Goal: Task Accomplishment & Management: Manage account settings

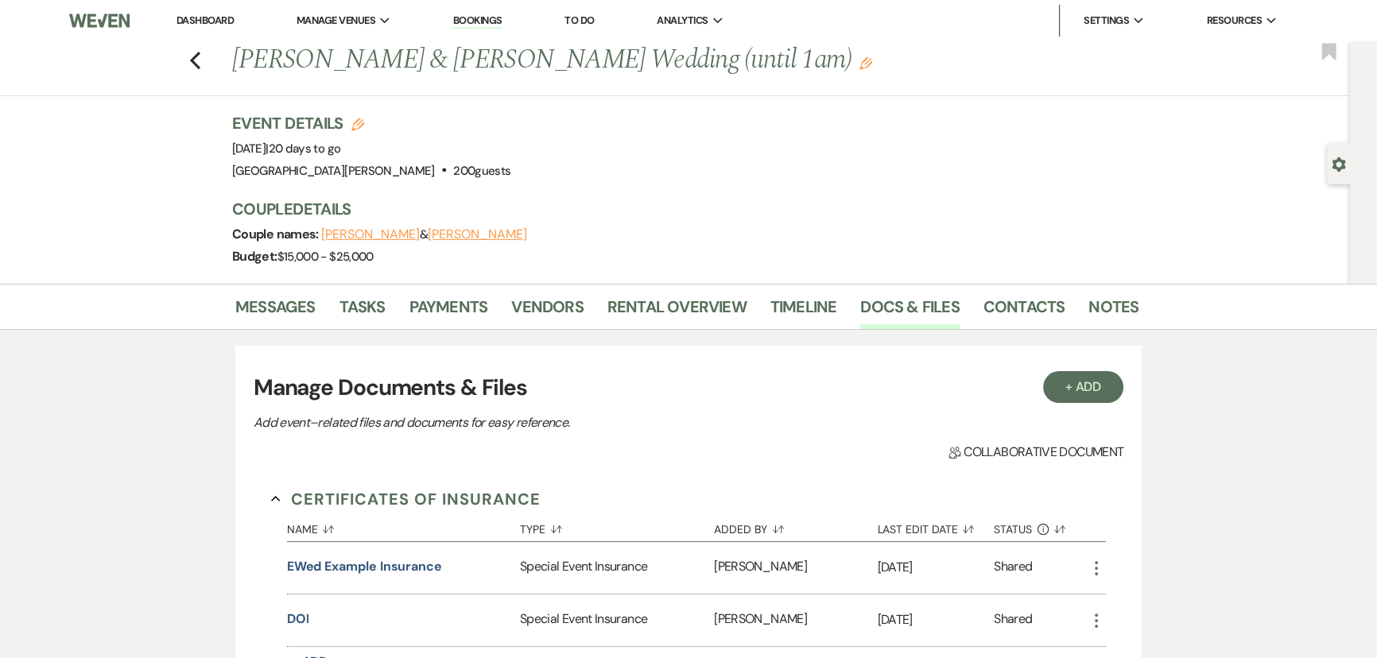
click at [224, 16] on link "Dashboard" at bounding box center [205, 21] width 57 height 14
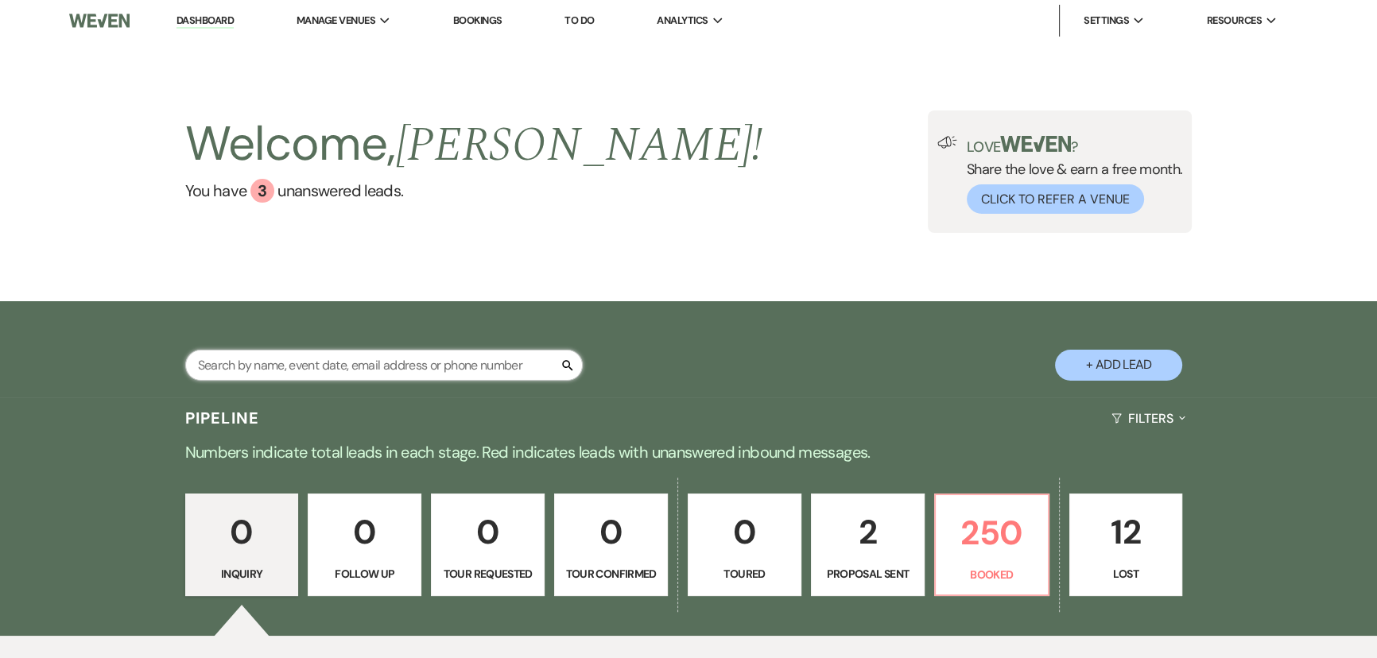
click at [469, 366] on input "text" at bounding box center [384, 365] width 398 height 31
type input "[PERSON_NAME]"
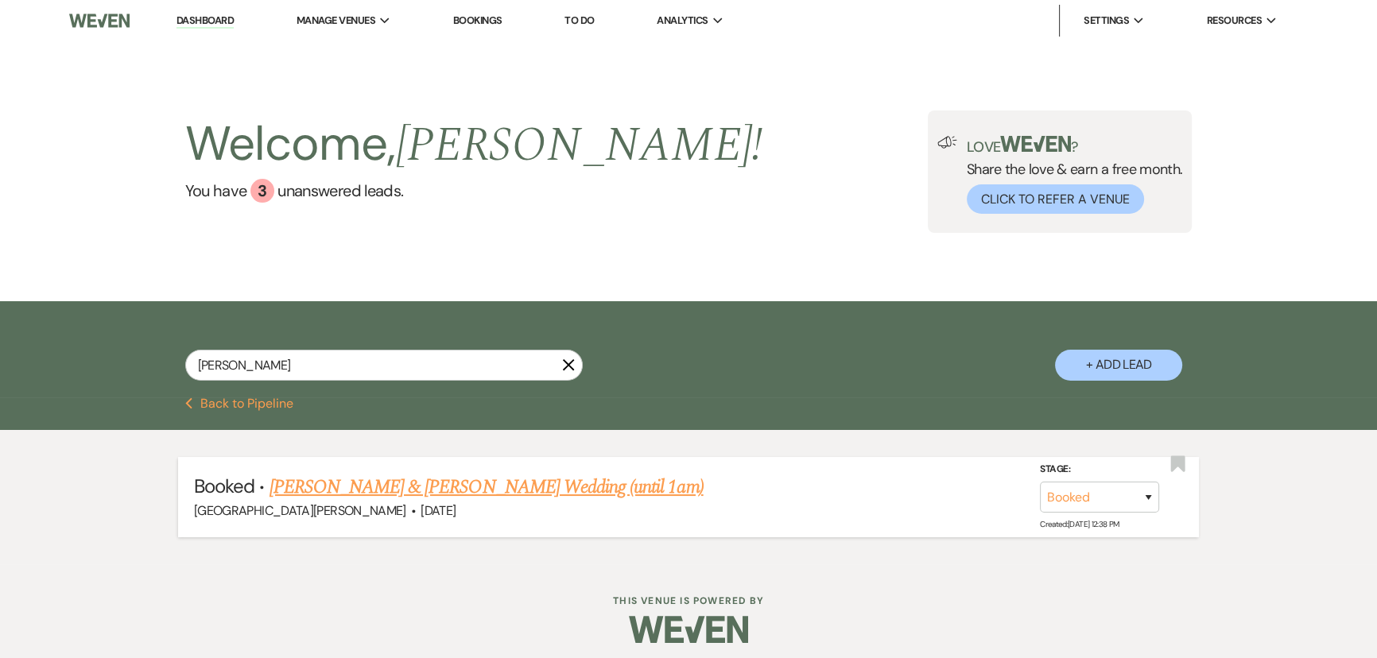
click at [448, 486] on link "[PERSON_NAME] & [PERSON_NAME] Wedding (until 1am)" at bounding box center [487, 487] width 434 height 29
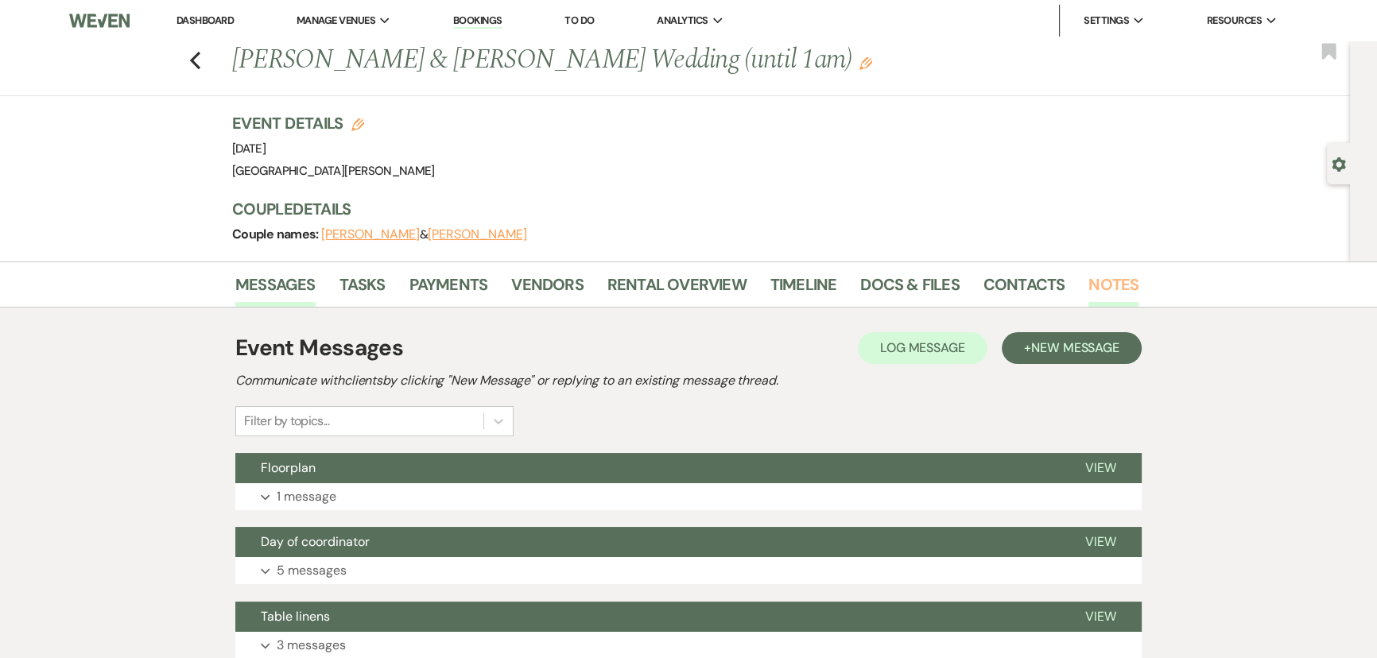
click at [1089, 272] on link "Notes" at bounding box center [1114, 289] width 50 height 35
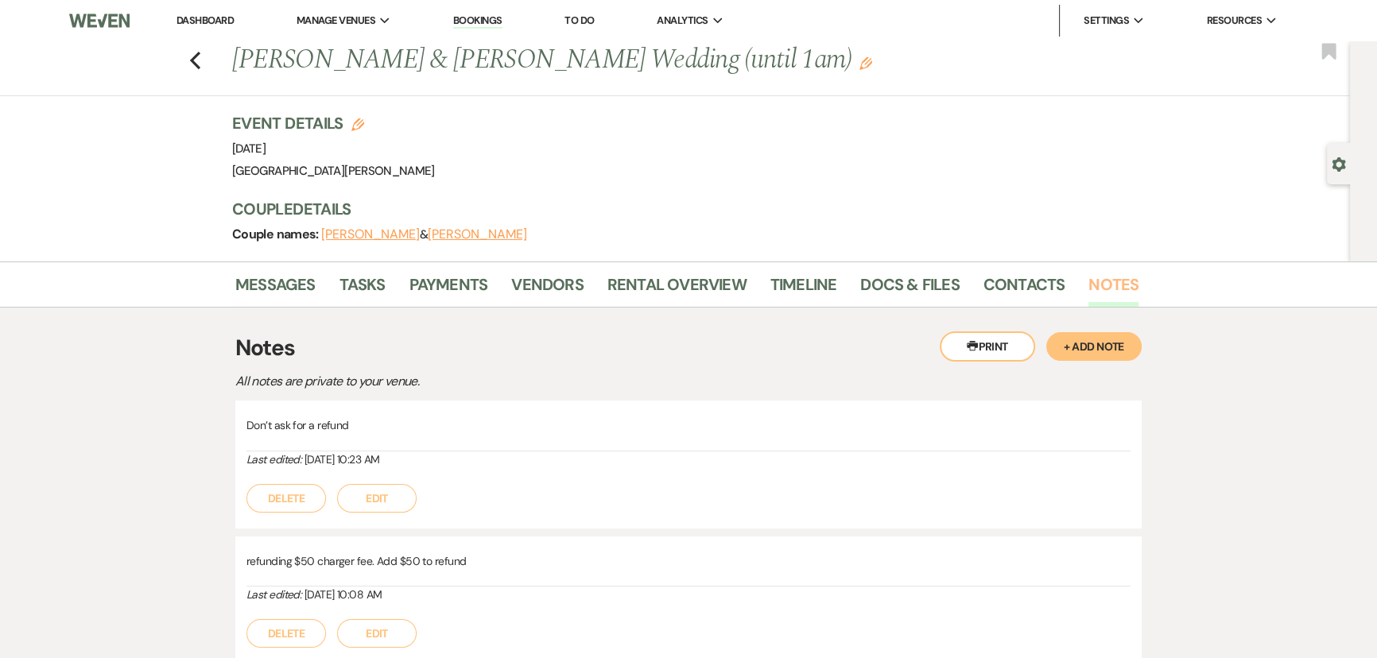
scroll to position [72, 0]
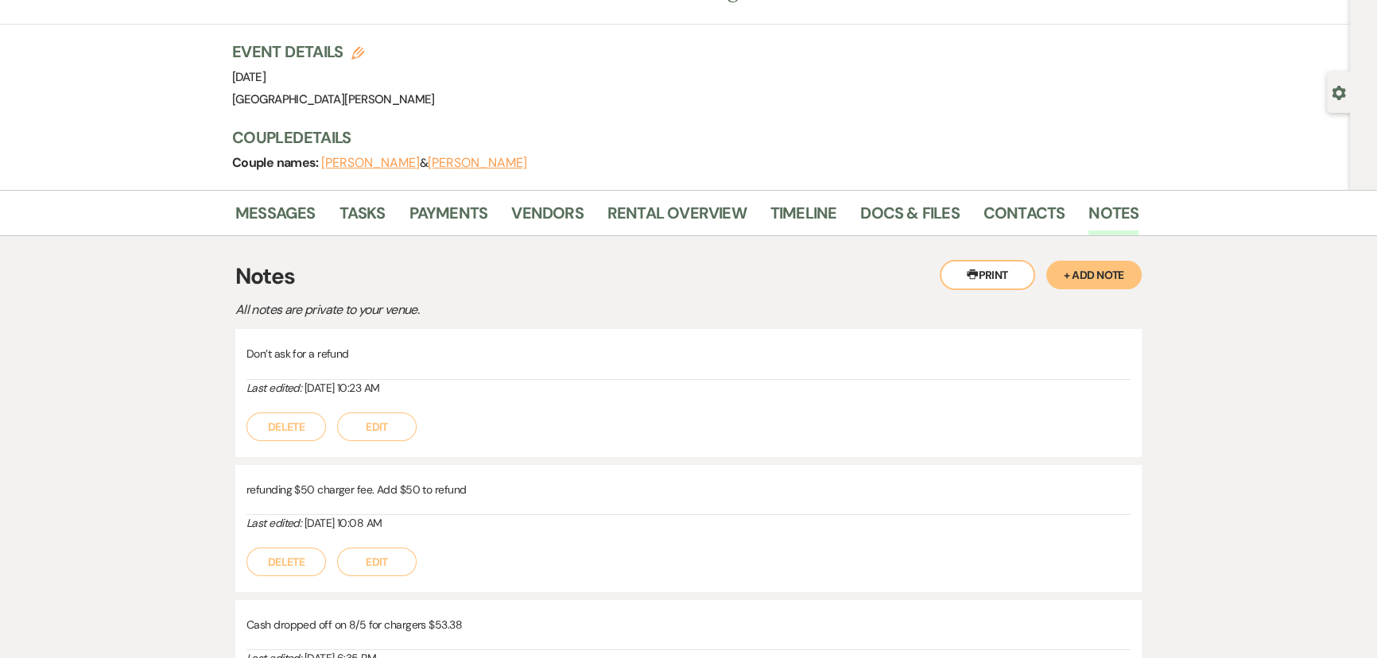
click at [372, 429] on button "Edit" at bounding box center [377, 427] width 80 height 29
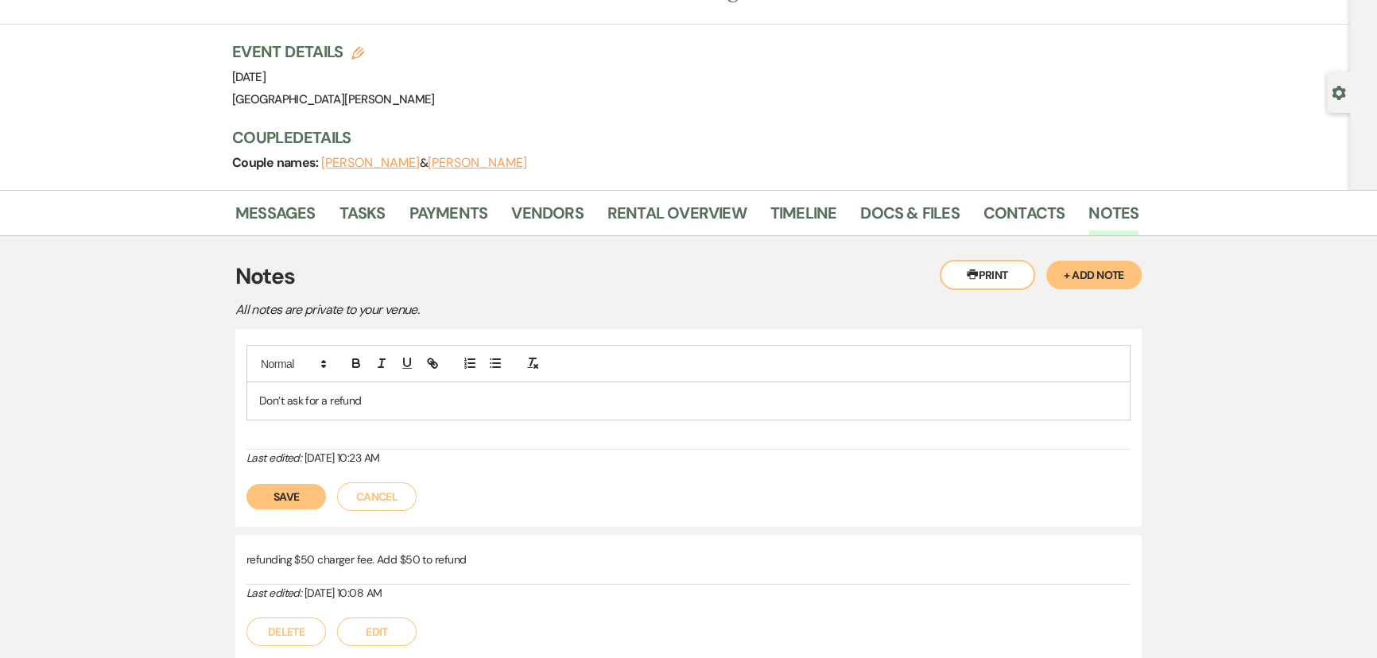
click at [382, 402] on p "Don’t ask for a refund" at bounding box center [688, 400] width 859 height 17
click at [282, 506] on button "Save" at bounding box center [287, 496] width 80 height 25
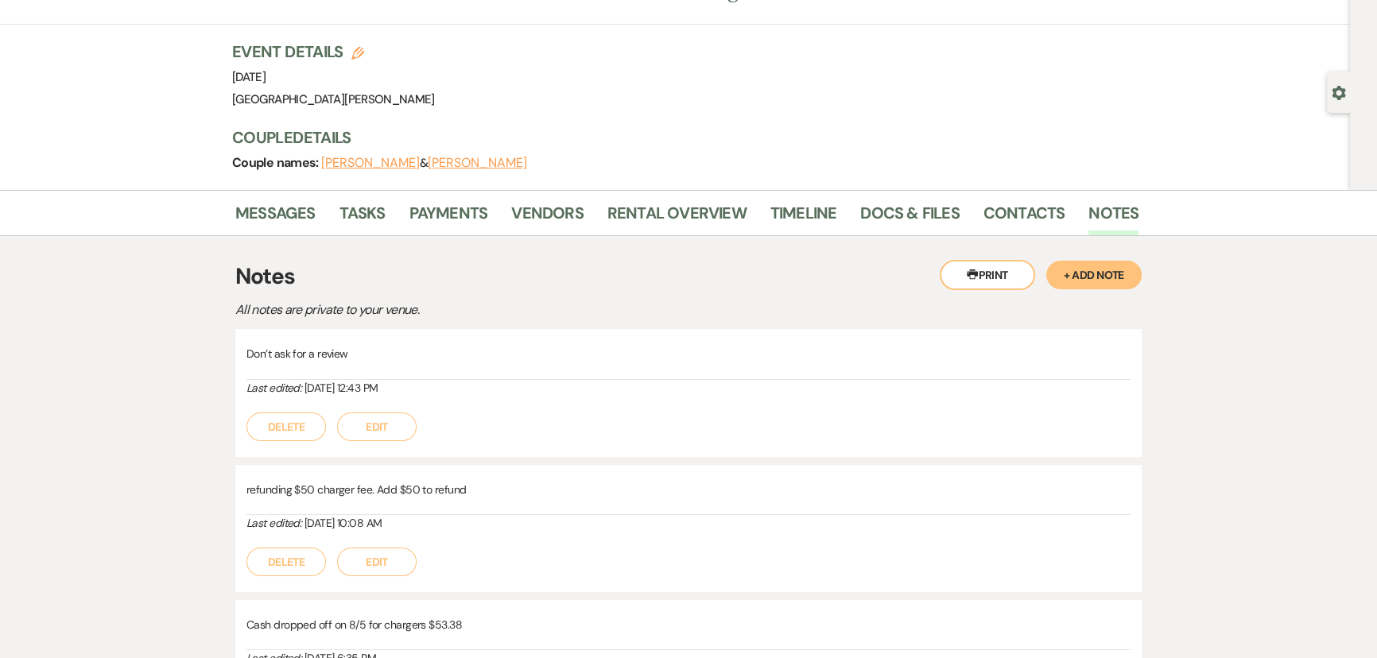
scroll to position [144, 0]
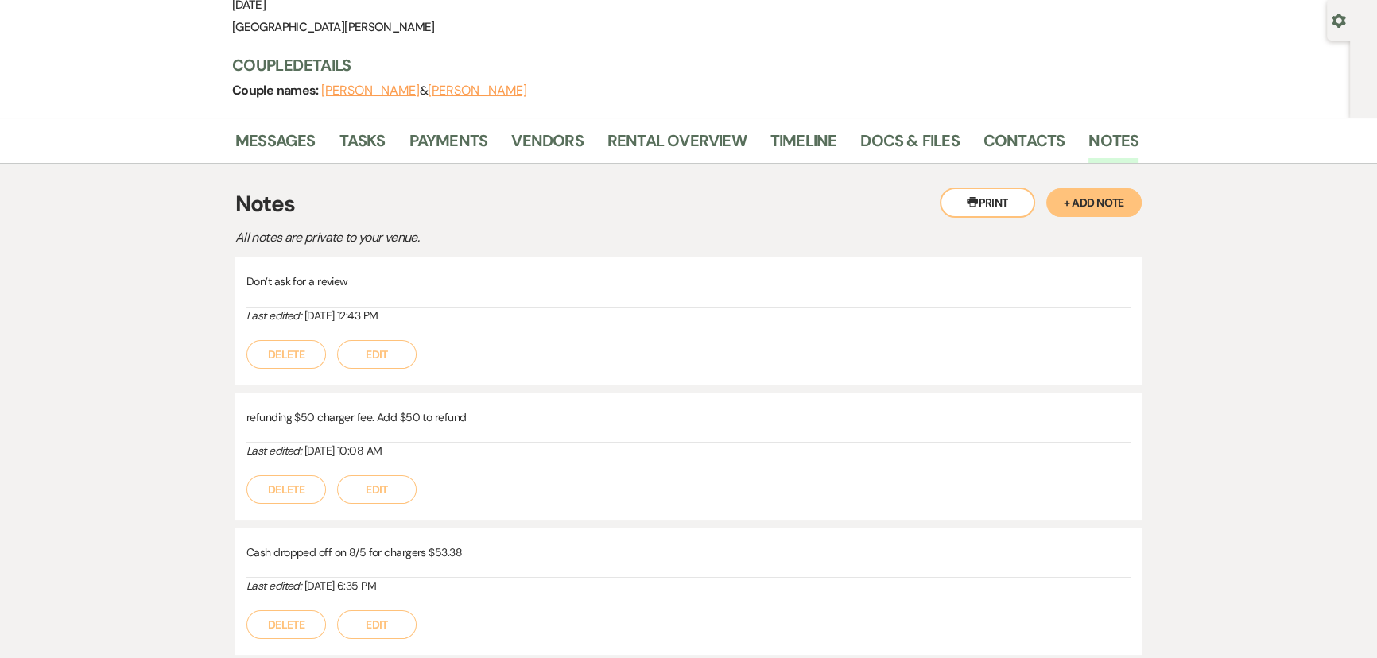
click at [390, 491] on button "Edit" at bounding box center [377, 490] width 80 height 29
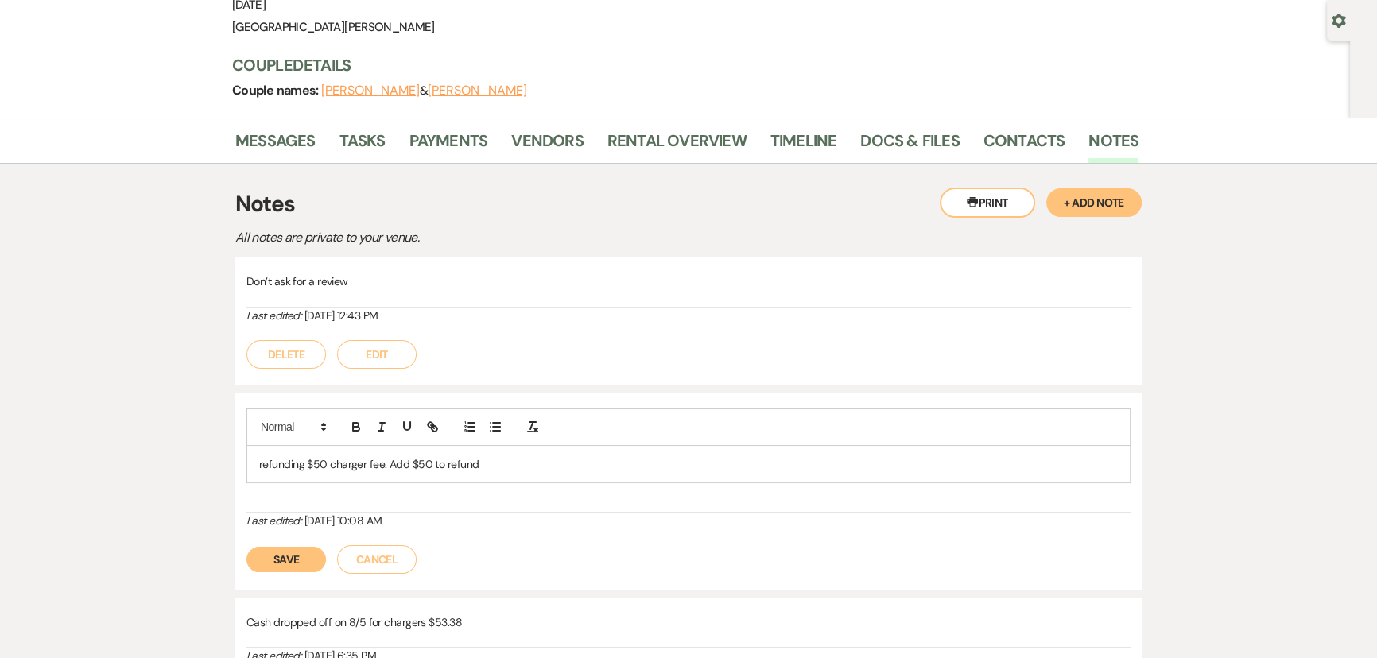
click at [513, 464] on p "refunding $50 charger fee. Add $50 to refund" at bounding box center [688, 464] width 859 height 17
click at [301, 557] on button "Save" at bounding box center [287, 559] width 80 height 25
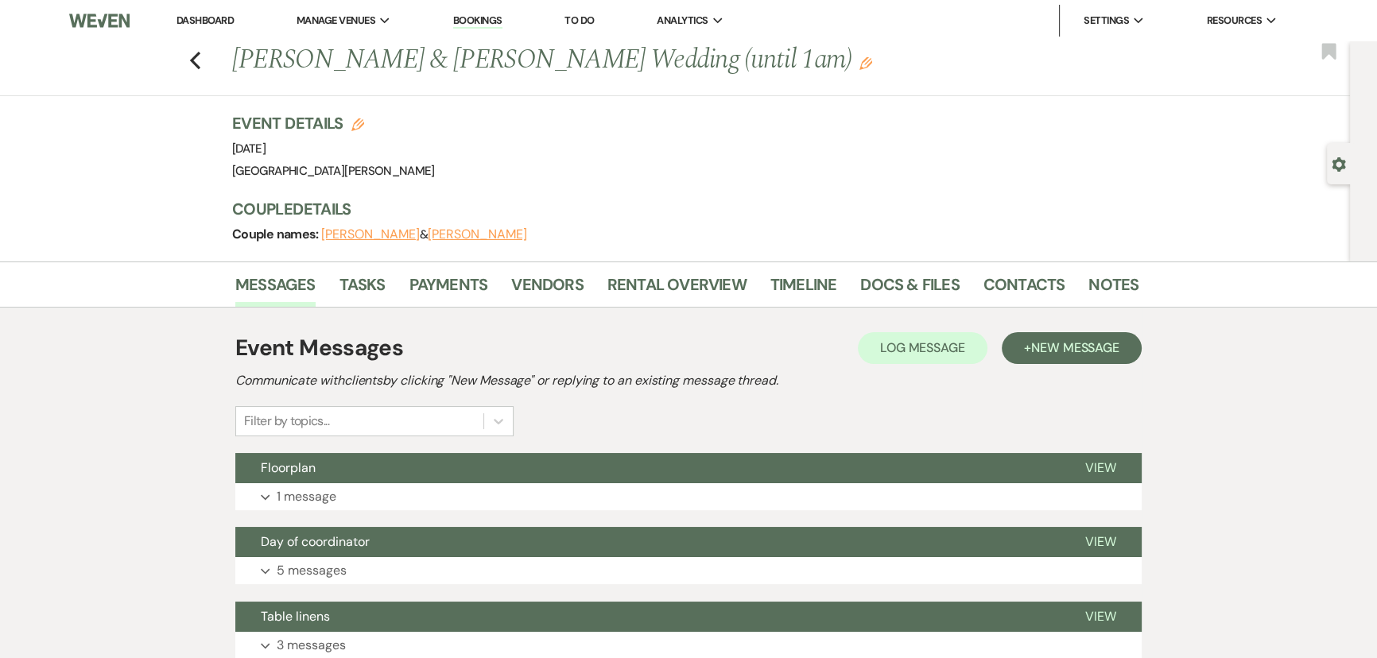
click at [214, 17] on link "Dashboard" at bounding box center [205, 21] width 57 height 14
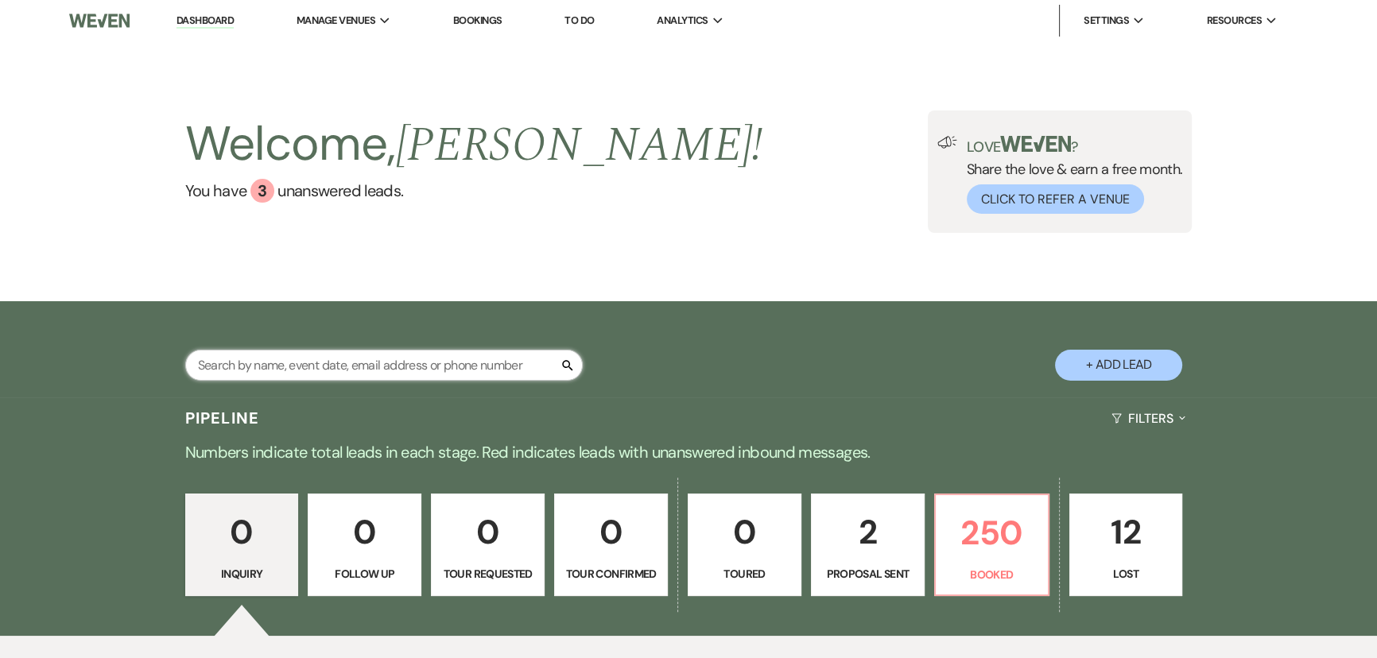
click at [482, 356] on input "text" at bounding box center [384, 365] width 398 height 31
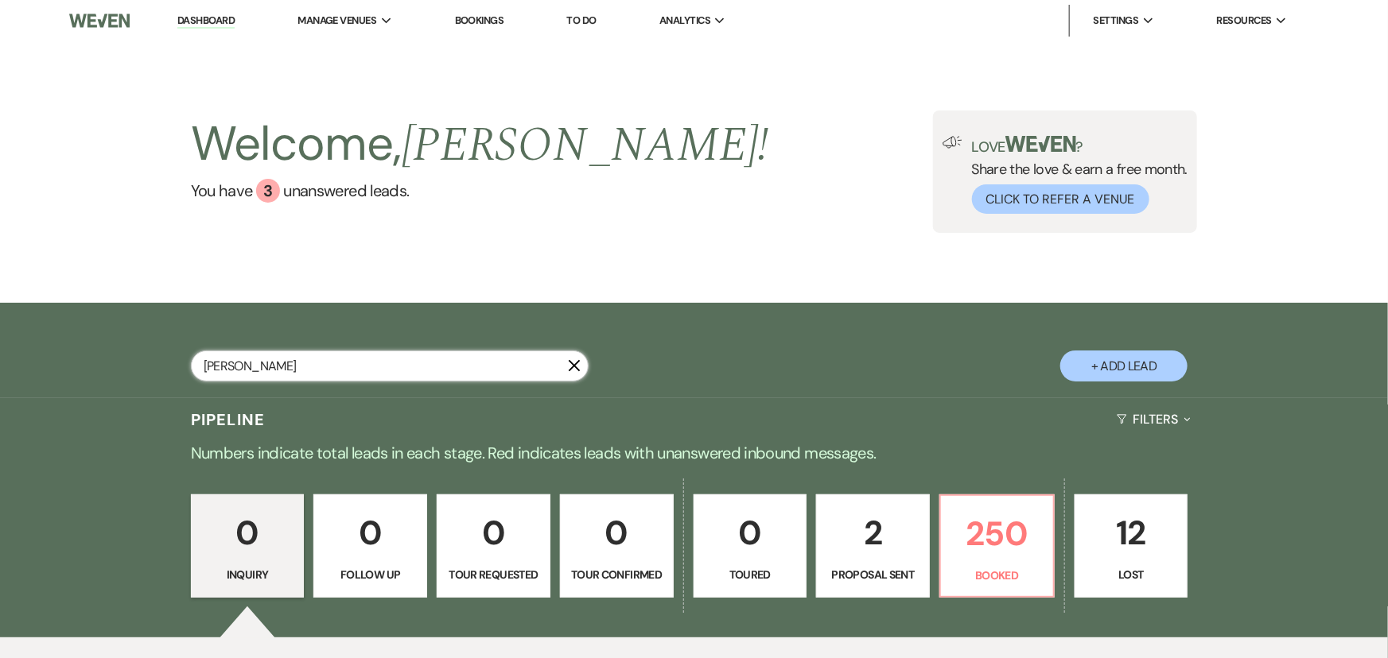
type input "inniger"
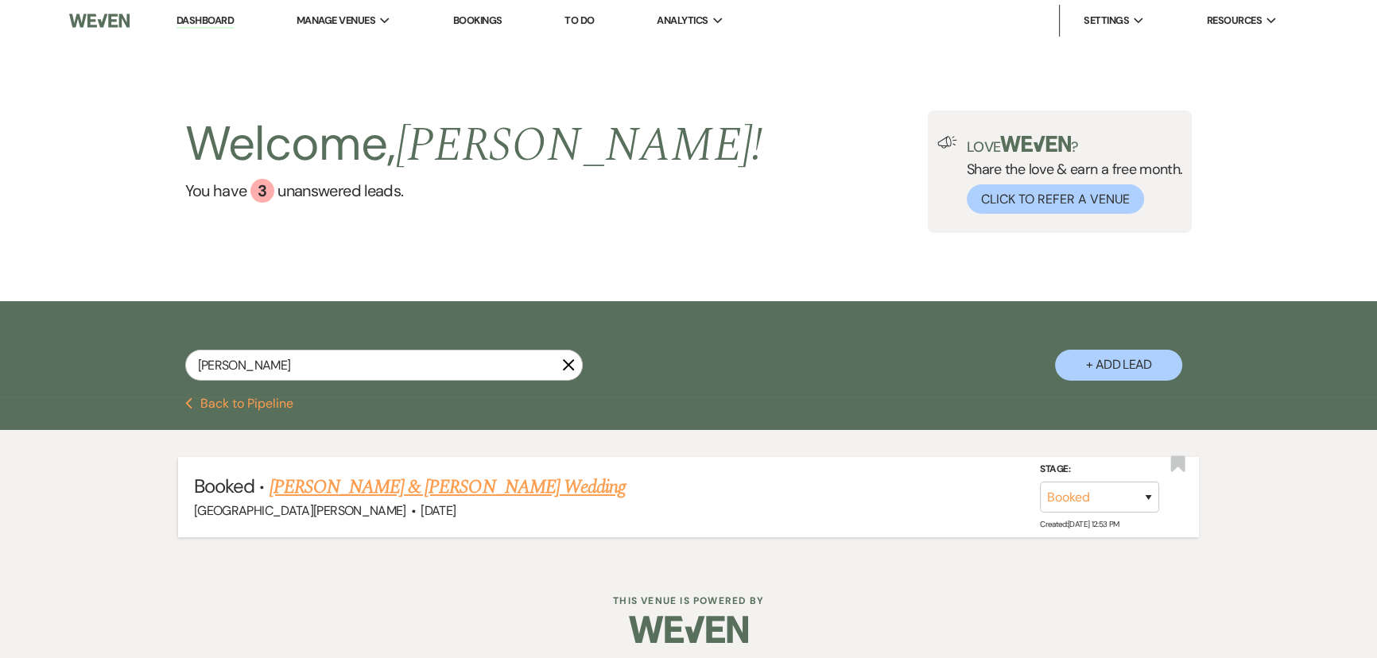
click at [445, 481] on link "Haley Inniger & Ryan Szlosek's Wedding" at bounding box center [448, 487] width 356 height 29
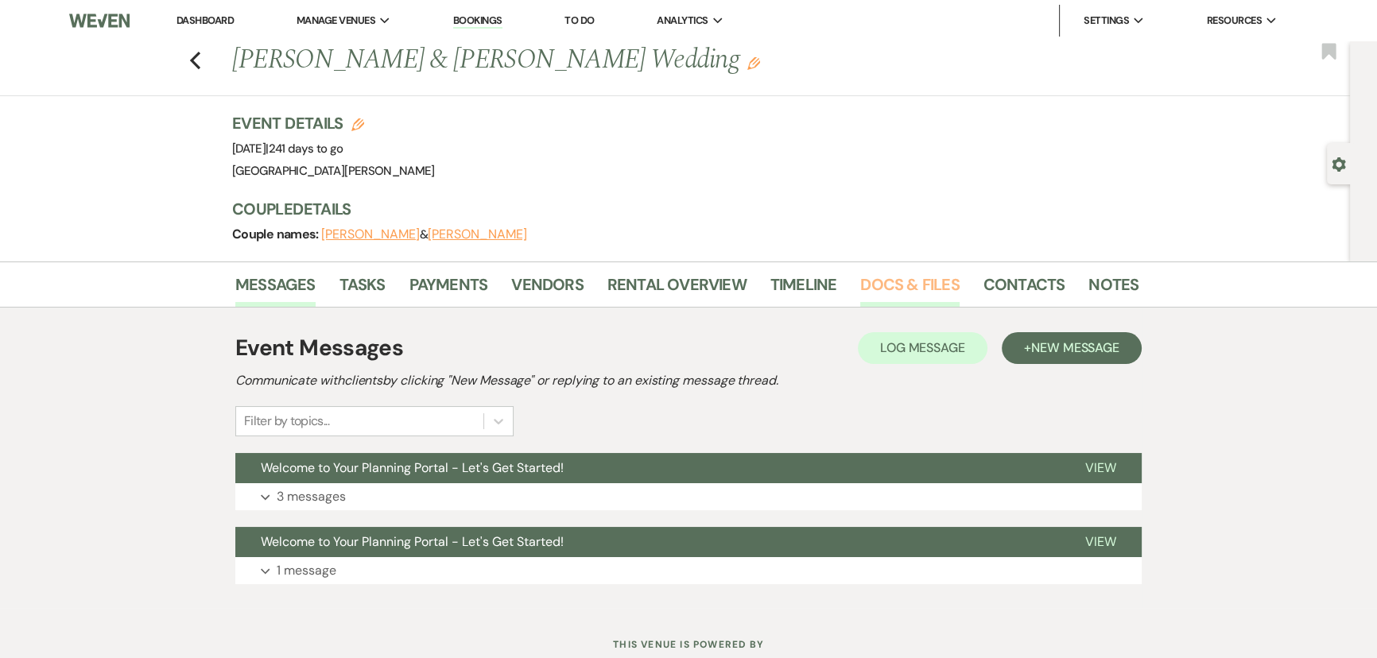
click at [927, 284] on link "Docs & Files" at bounding box center [909, 289] width 99 height 35
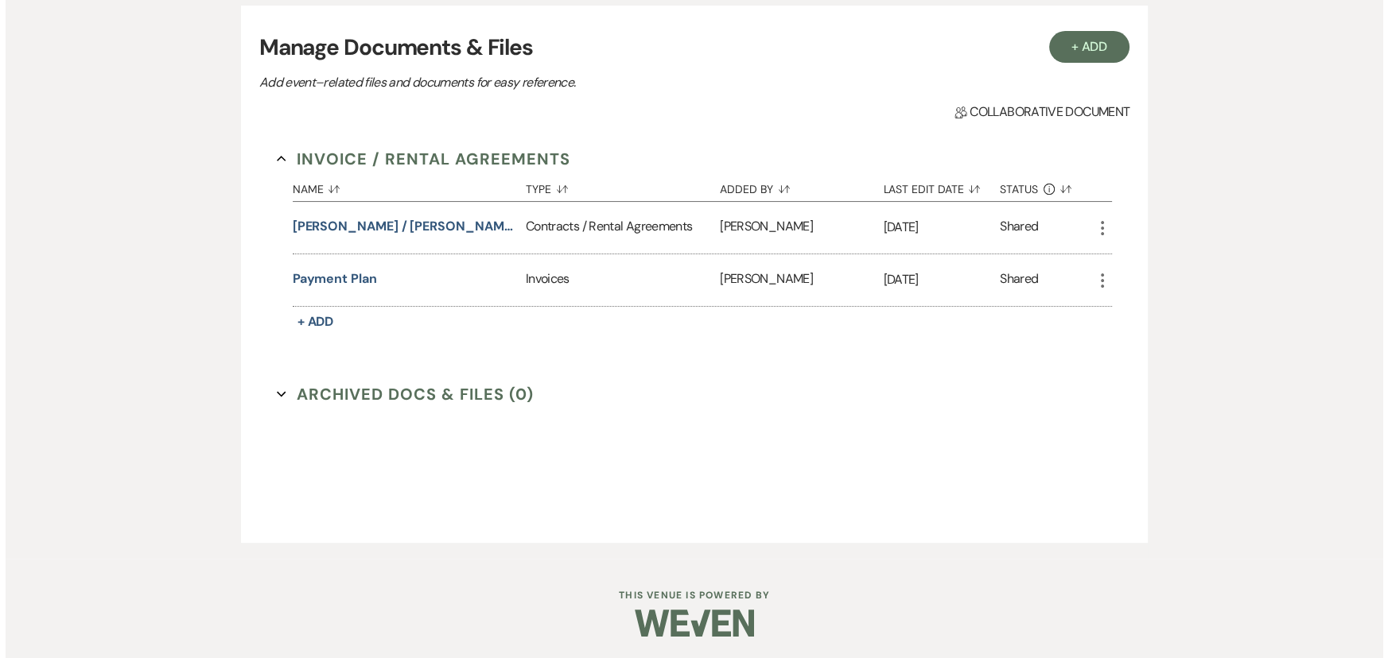
scroll to position [321, 0]
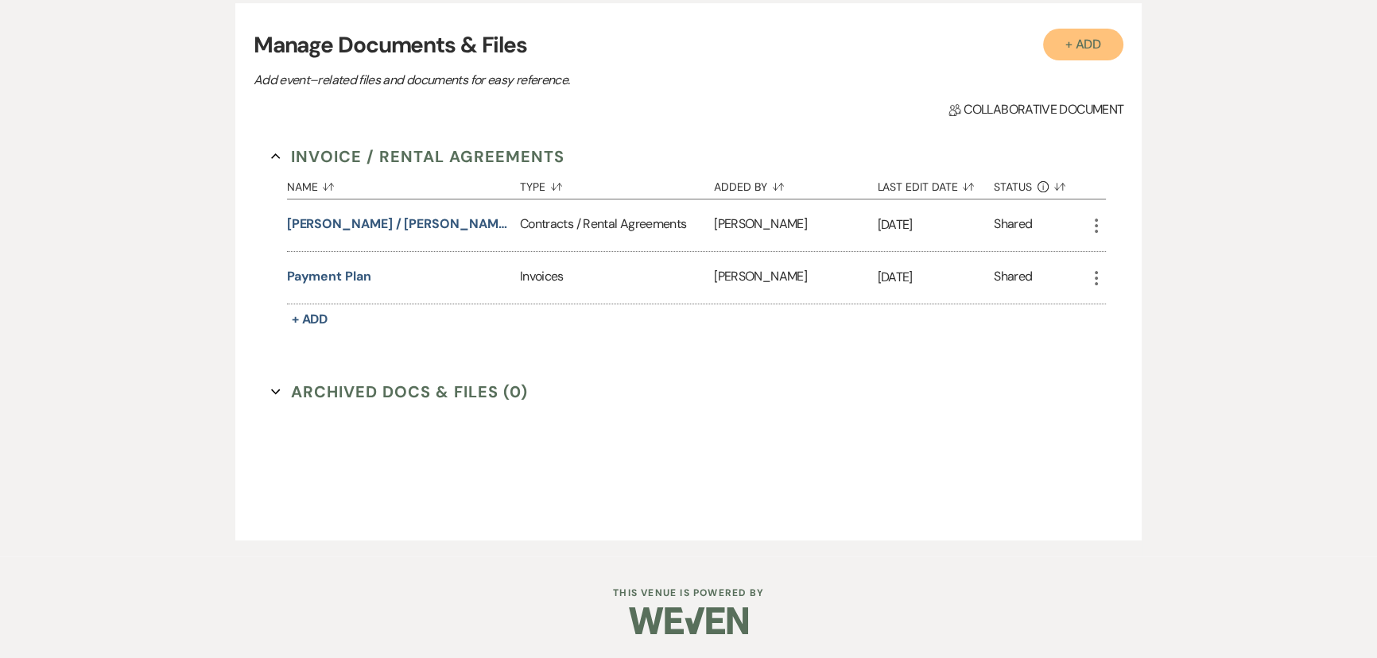
click at [1068, 49] on button "+ Add" at bounding box center [1083, 45] width 81 height 32
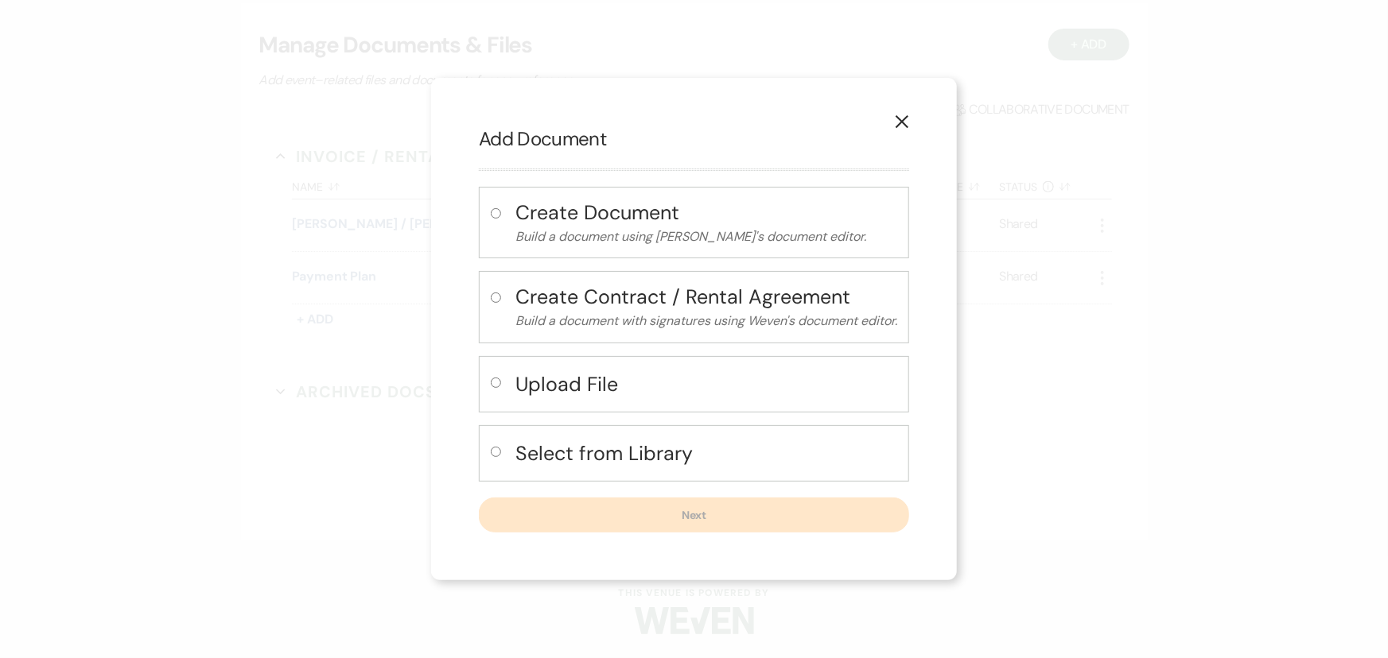
click at [550, 380] on h4 "Upload File" at bounding box center [706, 385] width 382 height 28
radio input "true"
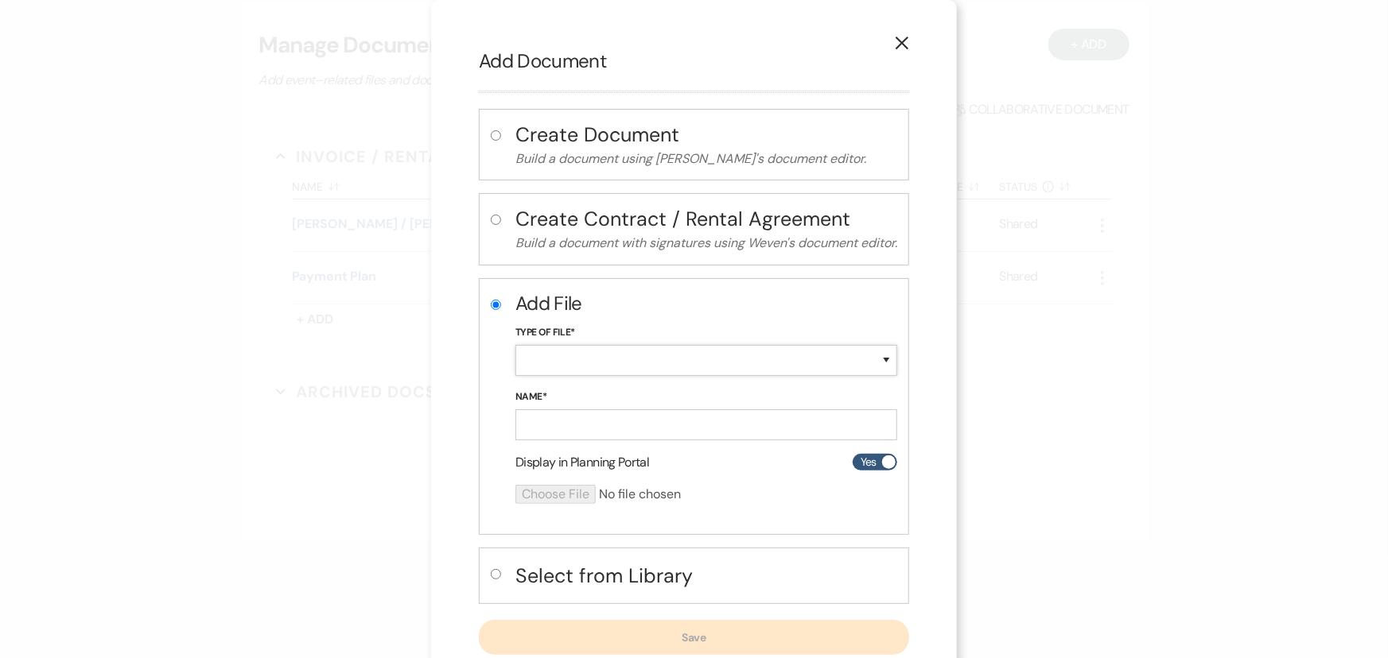
click at [593, 363] on select "Special Event Insurance Vendor Certificate of Insurance Contracts / Rental Agre…" at bounding box center [706, 360] width 382 height 31
select select "61"
click at [515, 345] on select "Special Event Insurance Vendor Certificate of Insurance Contracts / Rental Agre…" at bounding box center [706, 360] width 382 height 31
click at [609, 425] on input "Name*" at bounding box center [706, 425] width 382 height 31
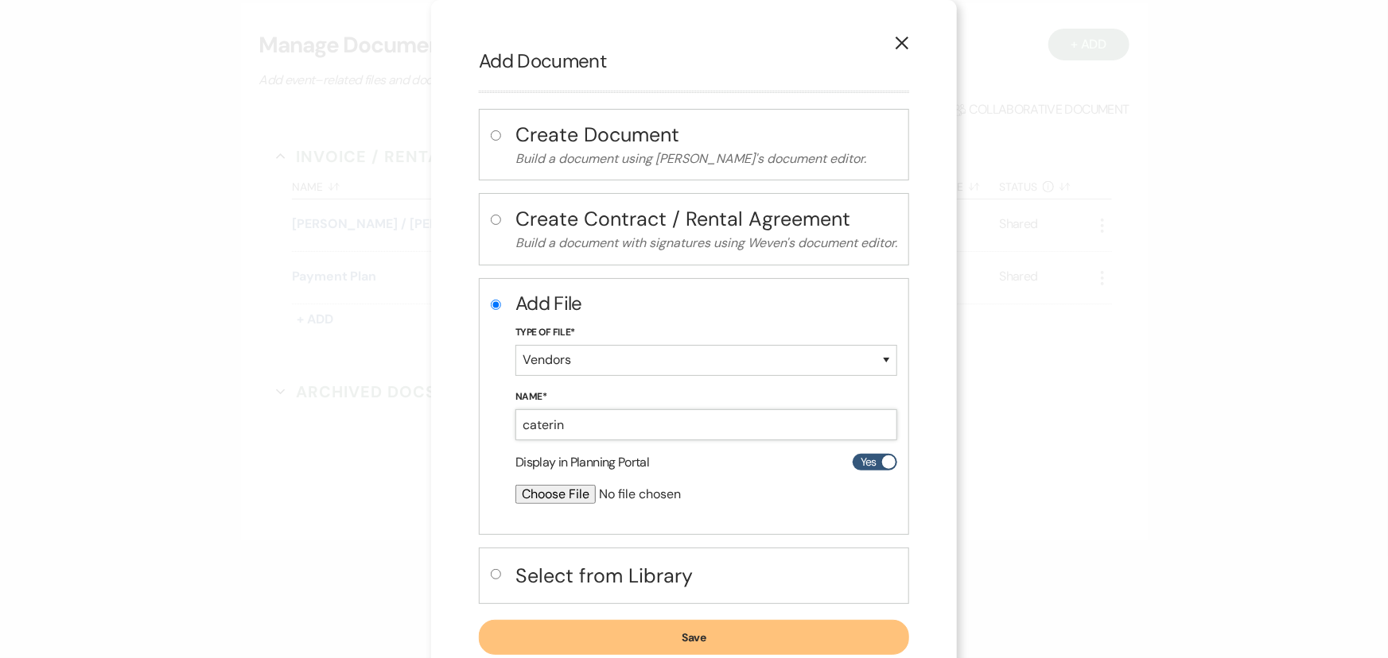
type input "Catering Contract"
click at [525, 493] on input "file" at bounding box center [663, 494] width 297 height 19
type input "C:\fakepath\Inniger - Haley & Ryan's Wedding - Proposal.pdf"
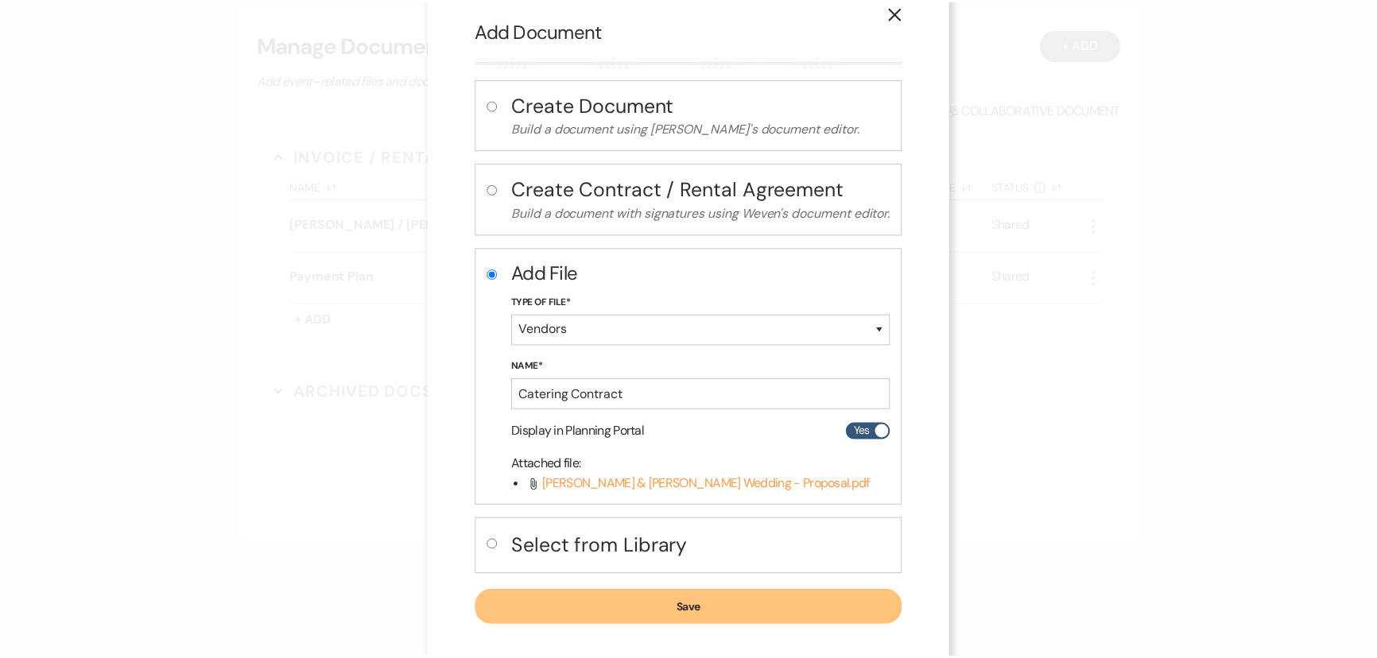
scroll to position [44, 0]
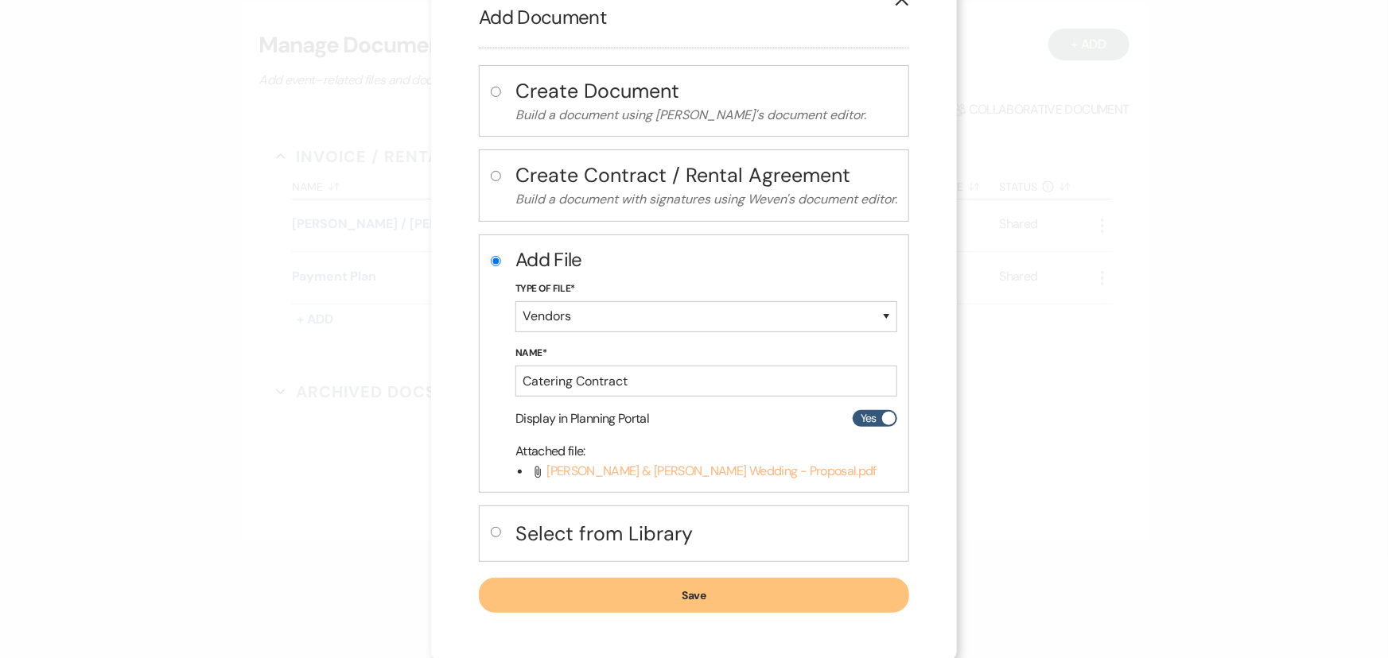
click at [731, 476] on span "Inniger - Haley & Ryan's Wedding - Proposal.pdf" at bounding box center [711, 471] width 330 height 17
click at [746, 588] on button "Save" at bounding box center [694, 595] width 430 height 35
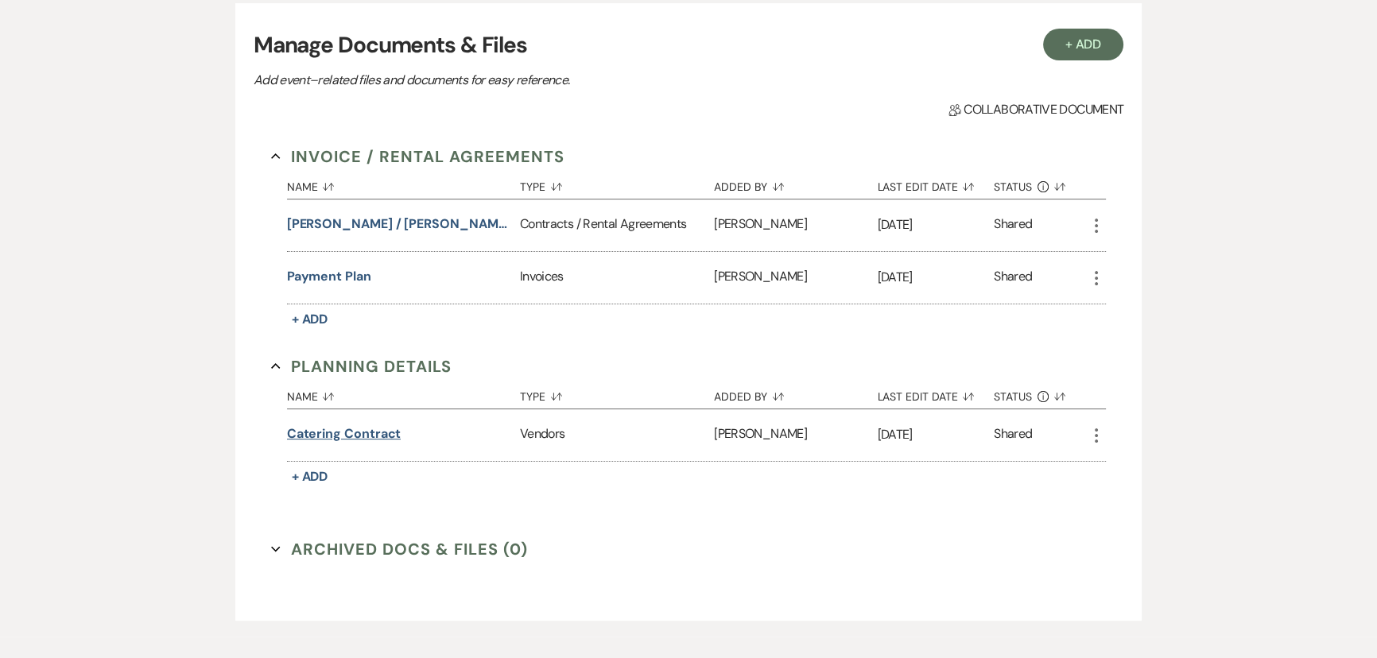
click at [371, 427] on button "Catering Contract" at bounding box center [344, 434] width 115 height 19
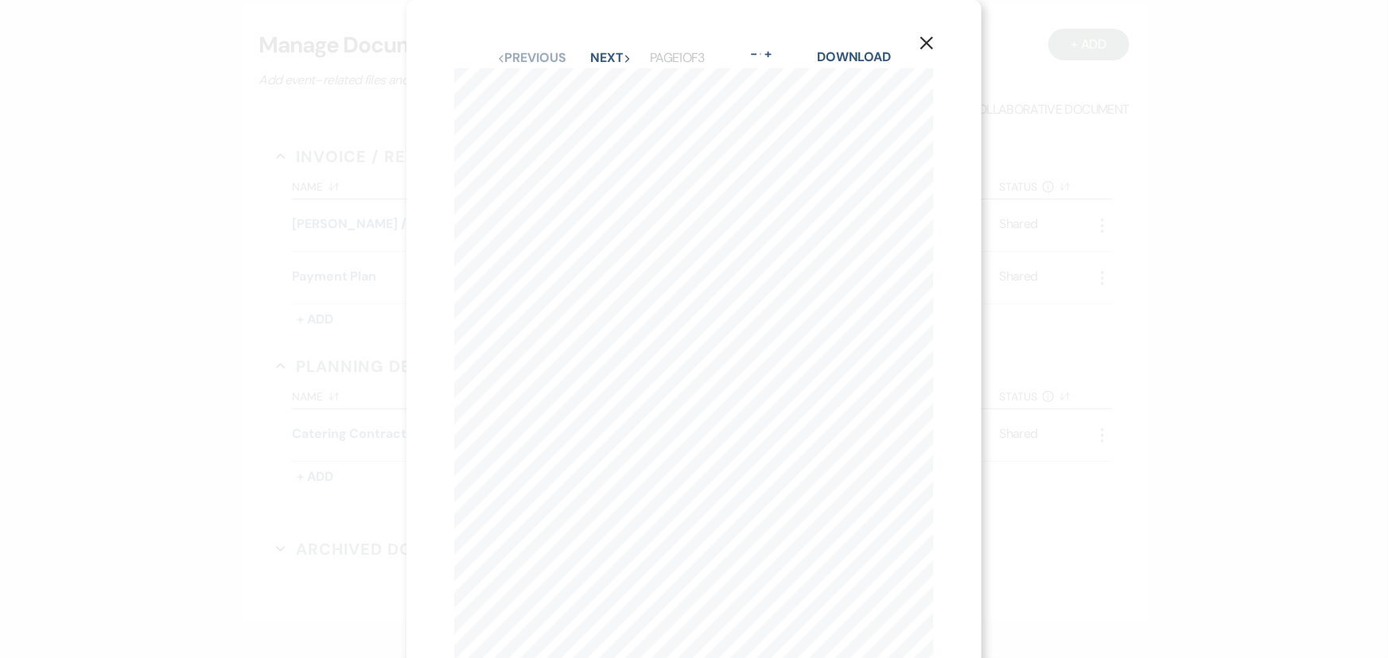
click at [928, 40] on icon "X" at bounding box center [926, 43] width 14 height 14
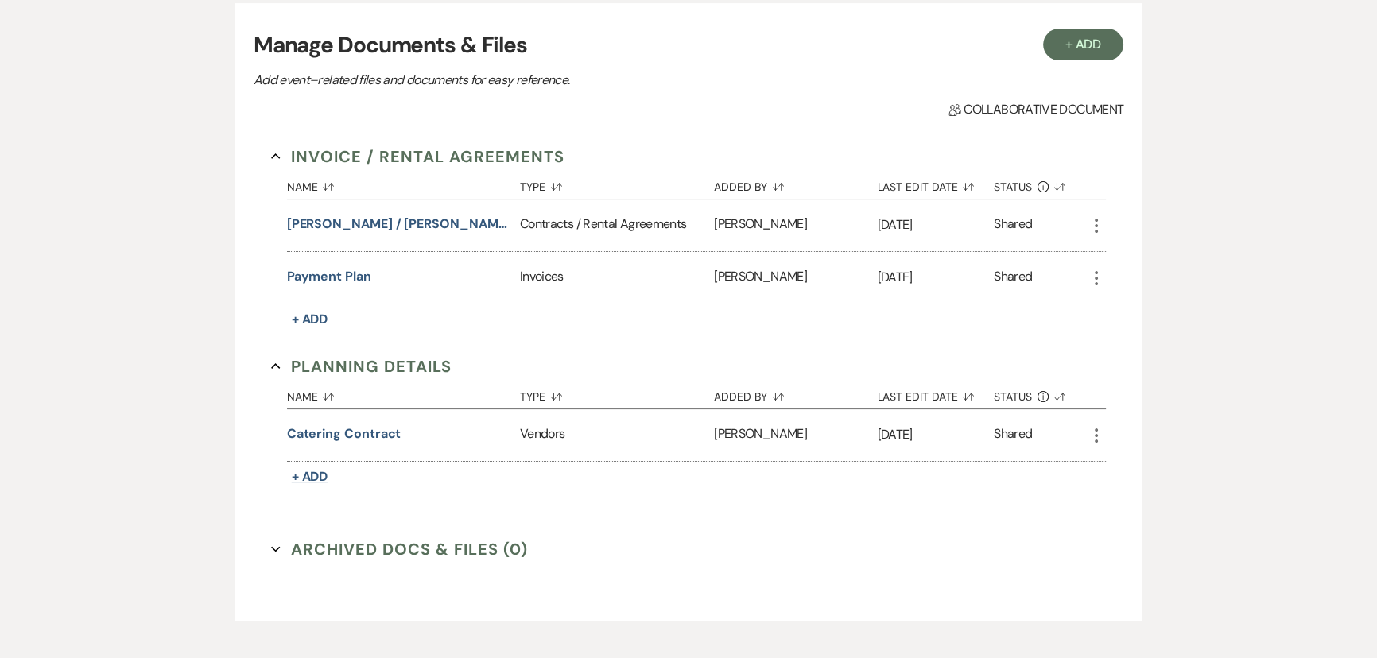
click at [305, 471] on span "+ Add" at bounding box center [310, 476] width 37 height 17
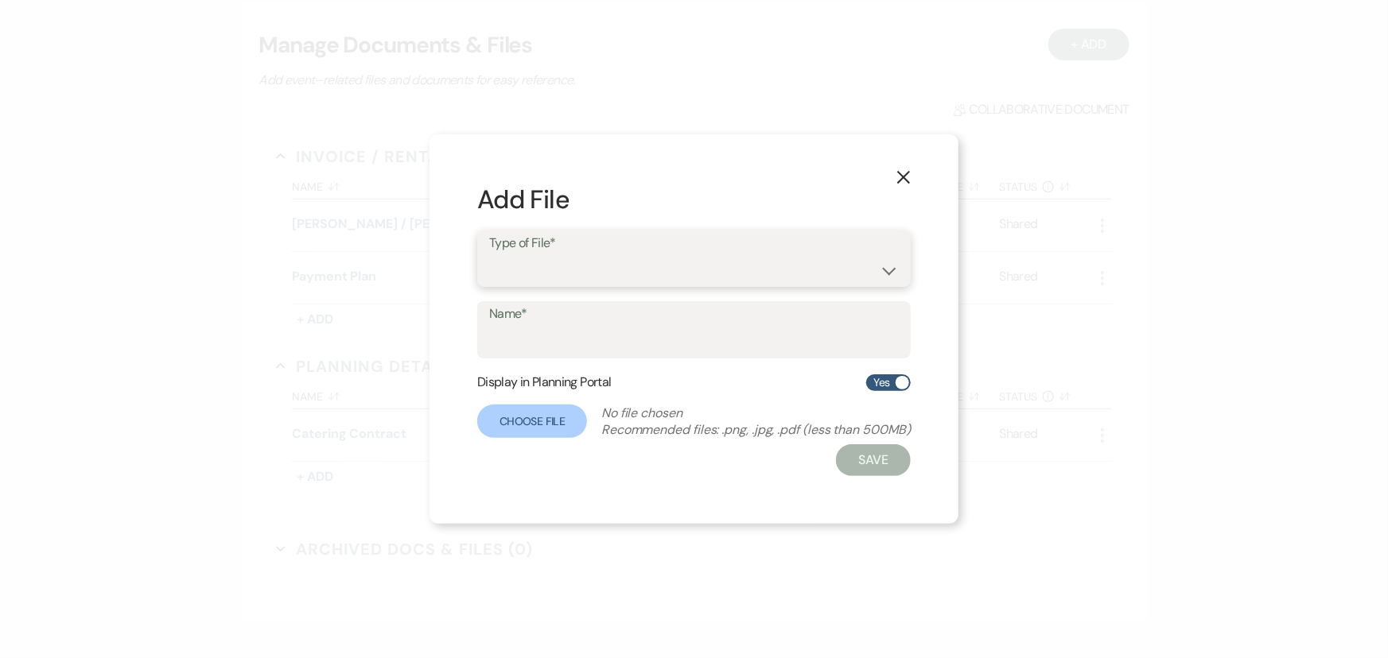
click at [546, 256] on select "Beverage Ceremony Event Finalize + Share Guests Lodging Menu Vendors Venue" at bounding box center [694, 269] width 410 height 31
select select "61"
click at [489, 254] on select "Beverage Ceremony Event Finalize + Share Guests Lodging Menu Vendors Venue" at bounding box center [694, 269] width 410 height 31
click at [538, 356] on input "Name*" at bounding box center [694, 341] width 410 height 31
type input "DJ Contract"
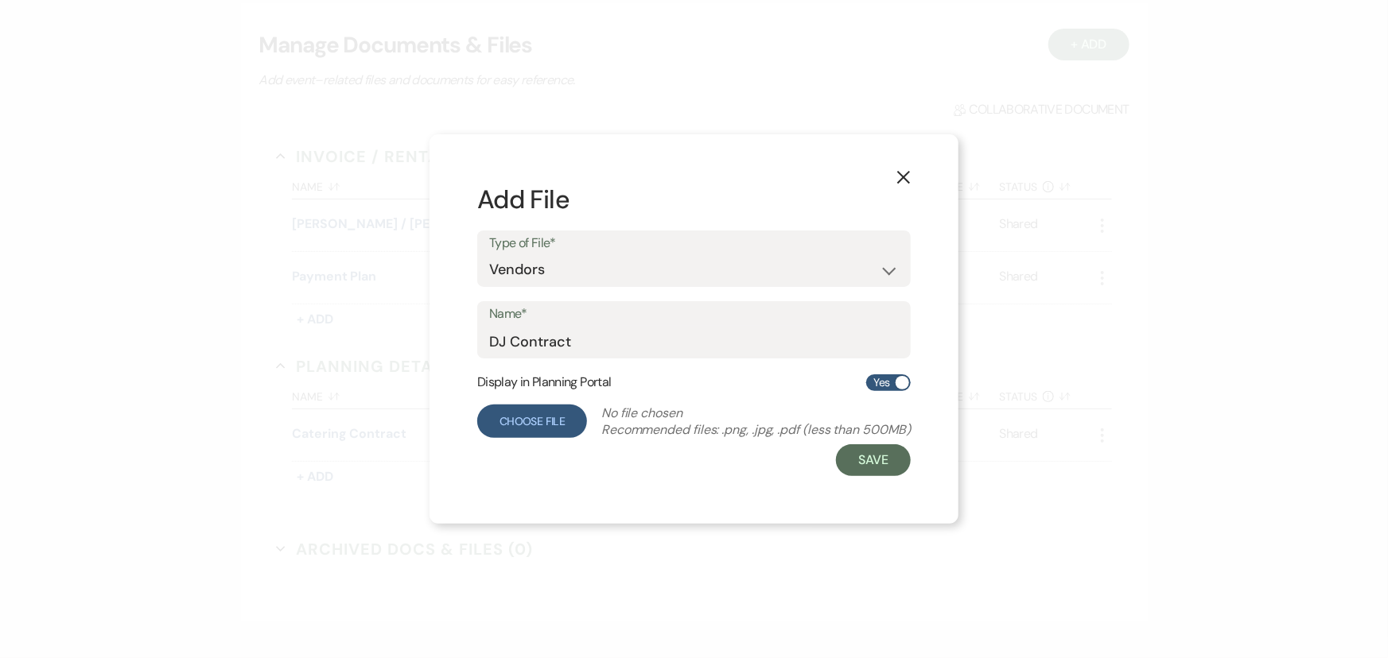
click at [540, 437] on label "Choose File" at bounding box center [532, 421] width 110 height 33
click at [0, 0] on input "Choose File" at bounding box center [0, 0] width 0 height 0
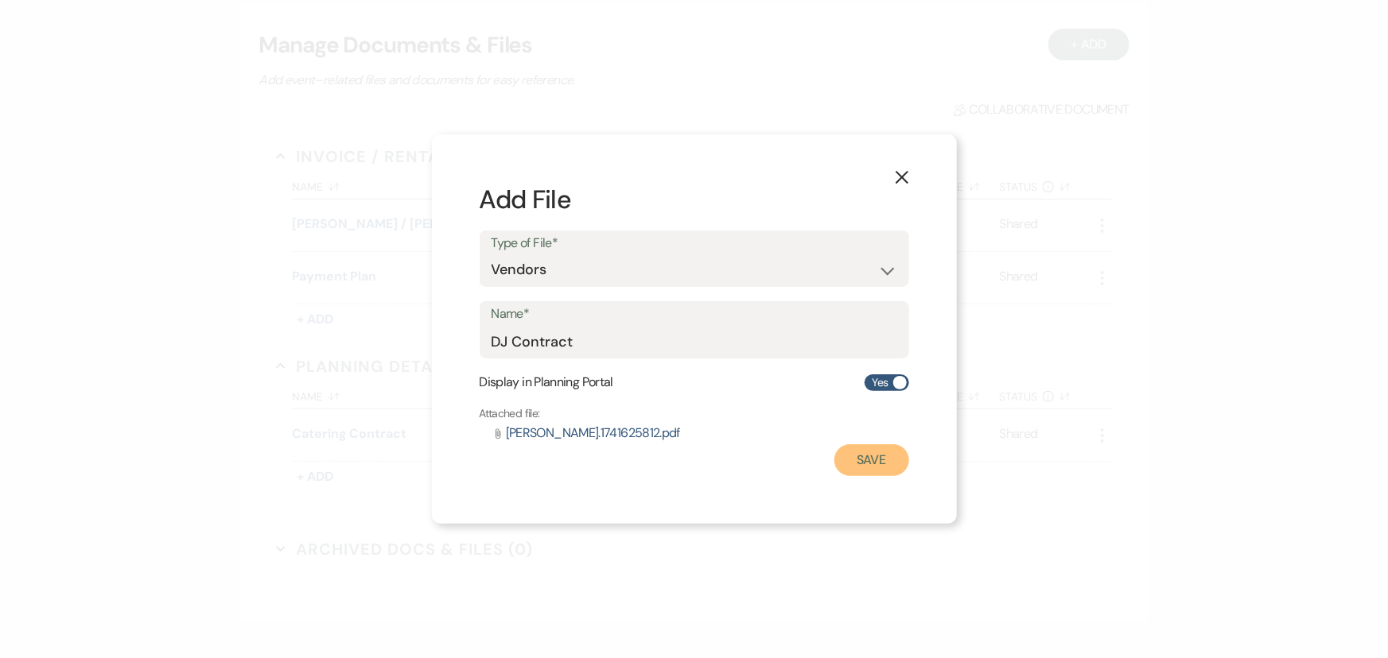
click at [878, 464] on button "Save" at bounding box center [871, 461] width 75 height 32
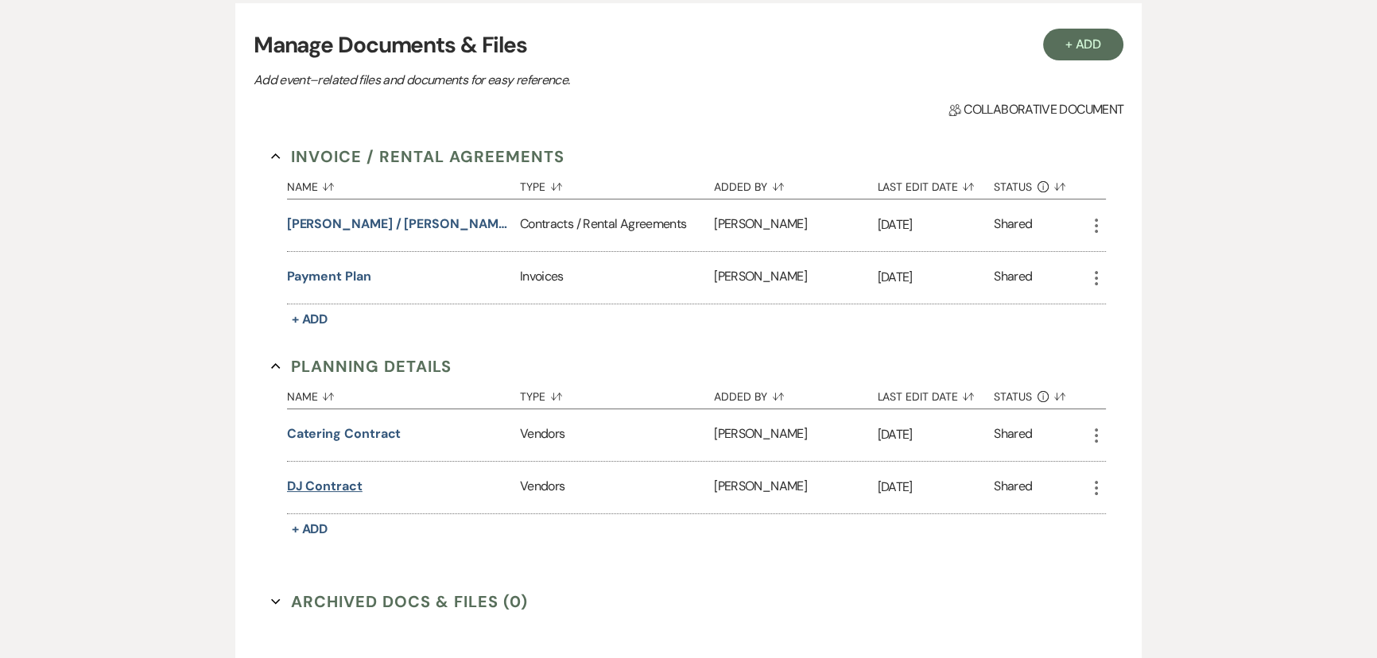
click at [340, 490] on button "DJ Contract" at bounding box center [325, 486] width 76 height 19
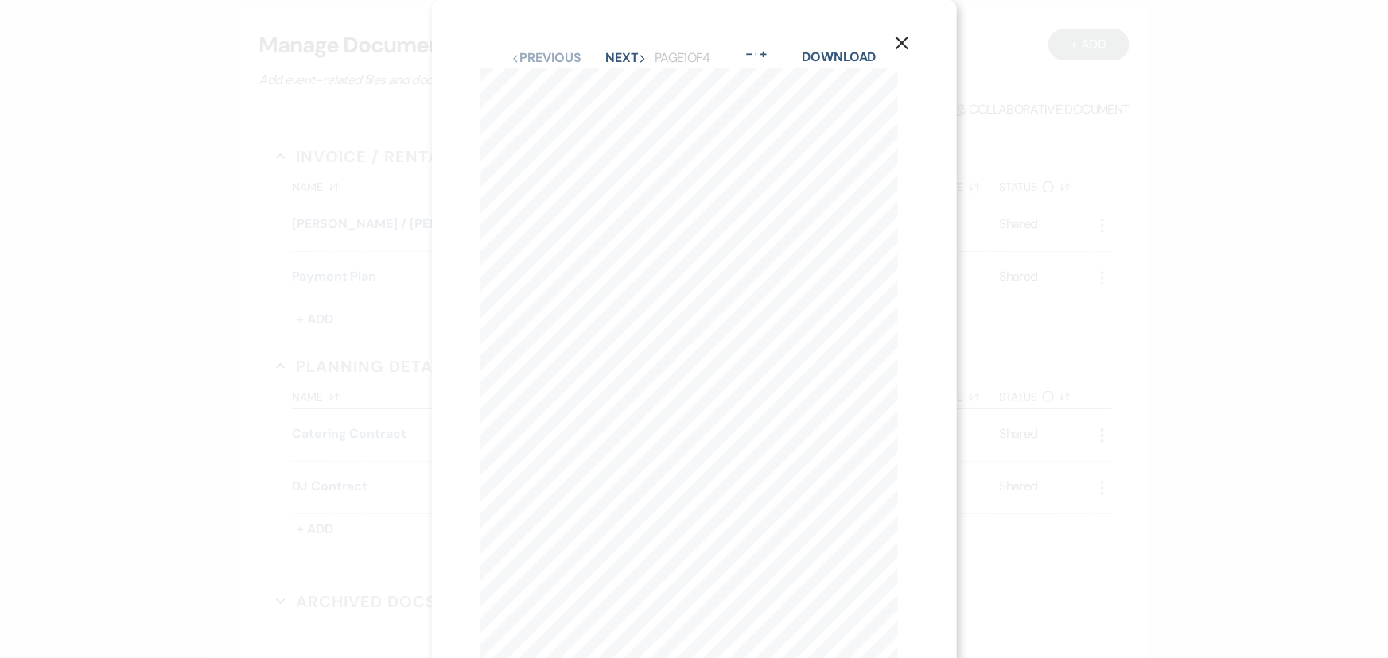
click at [895, 47] on icon "X" at bounding box center [902, 43] width 14 height 14
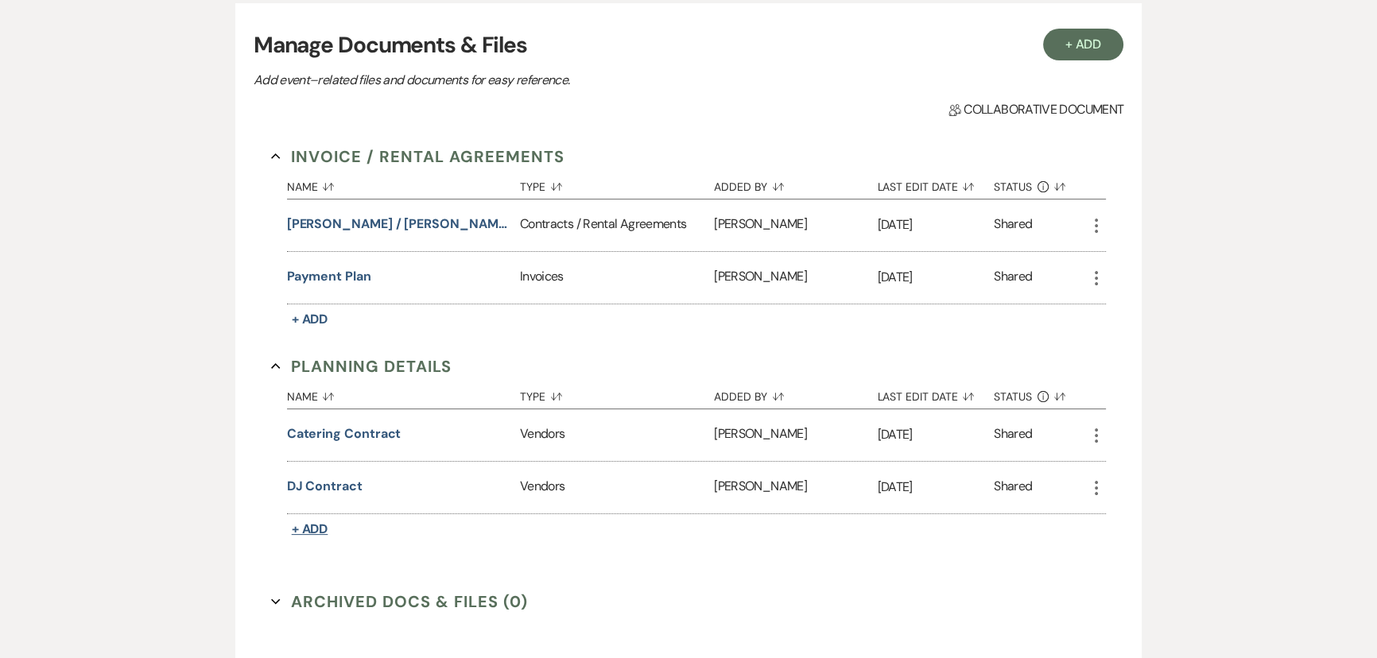
click at [322, 528] on span "+ Add" at bounding box center [310, 529] width 37 height 17
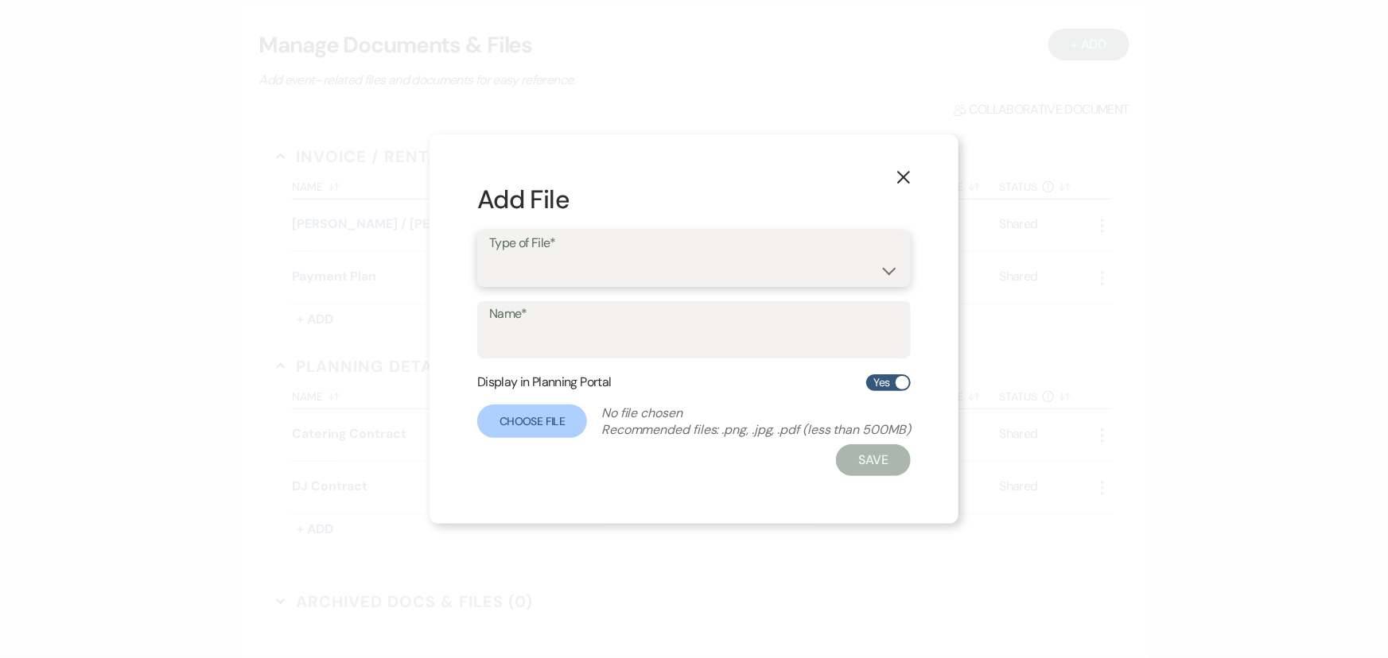
click at [508, 278] on select "Beverage Ceremony Event Finalize + Share Guests Lodging Menu Vendors Venue" at bounding box center [694, 269] width 410 height 31
select select "61"
click at [489, 254] on select "Beverage Ceremony Event Finalize + Share Guests Lodging Menu Vendors Venue" at bounding box center [694, 269] width 410 height 31
click at [562, 356] on input "Name*" at bounding box center [694, 341] width 410 height 31
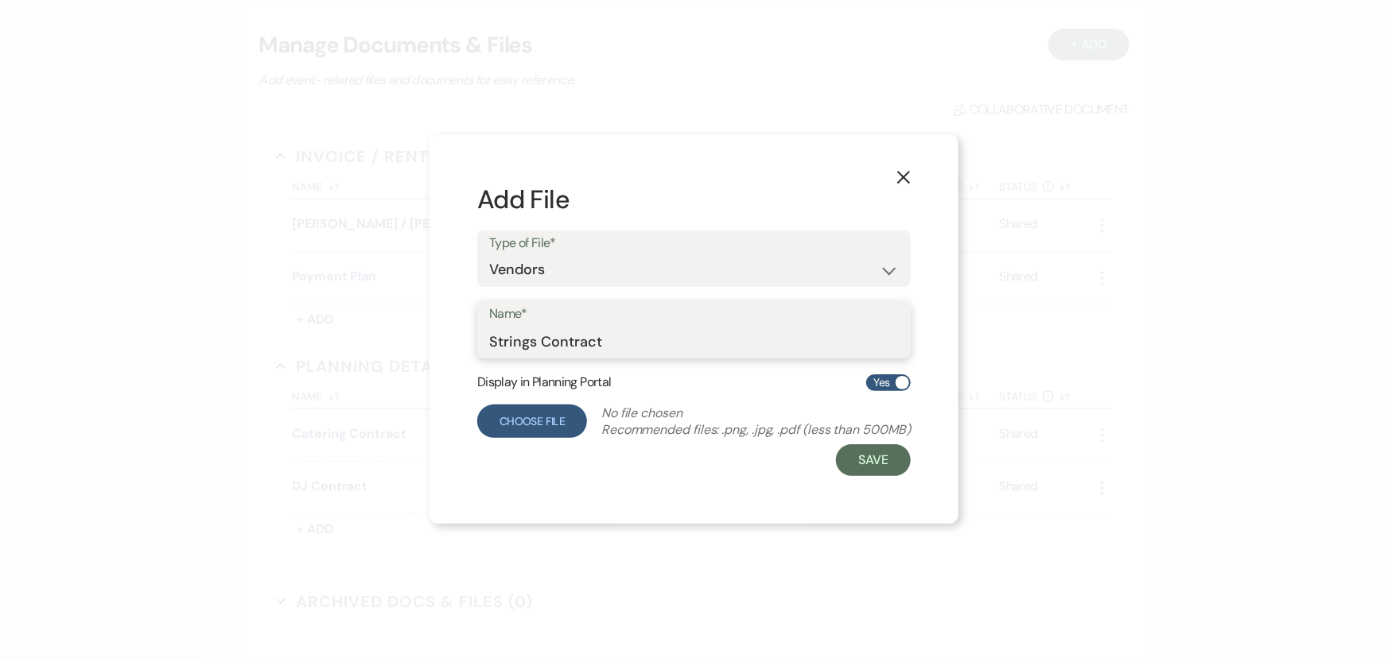
type input "Strings Contract"
click at [557, 425] on label "Choose File" at bounding box center [532, 421] width 110 height 33
click at [0, 0] on input "Choose File" at bounding box center [0, 0] width 0 height 0
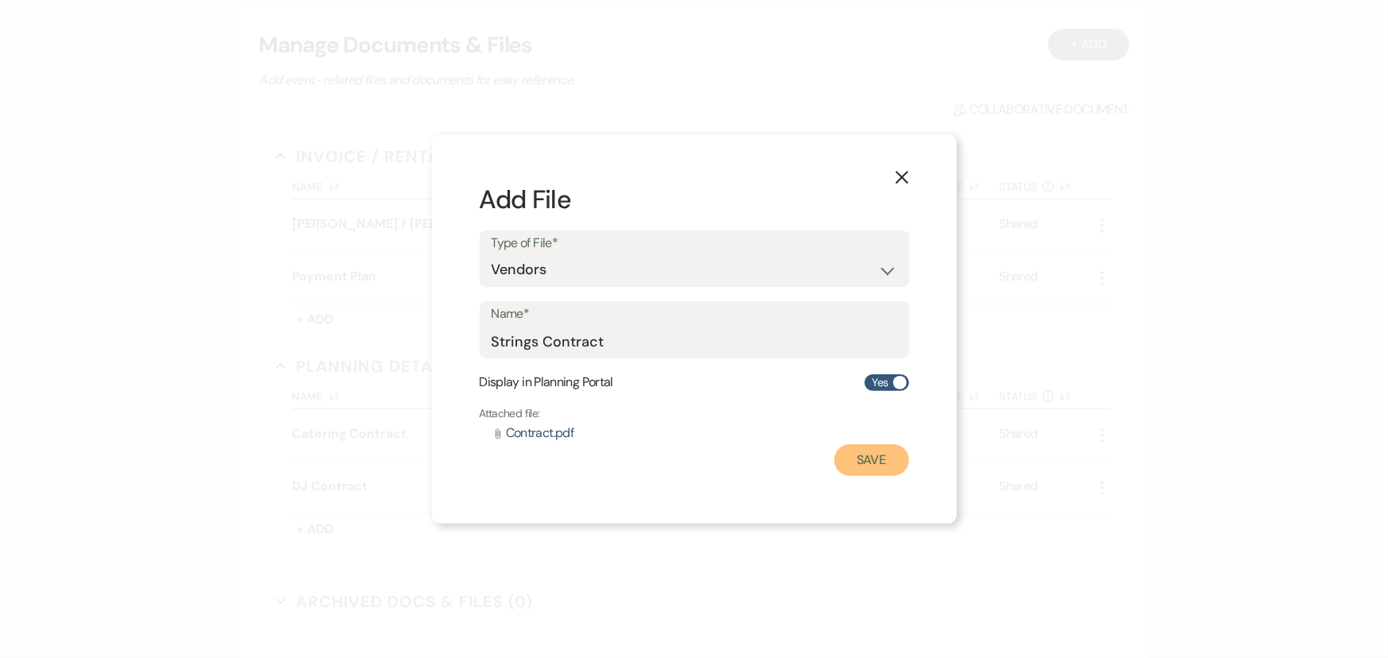
click at [851, 456] on button "Save" at bounding box center [871, 461] width 75 height 32
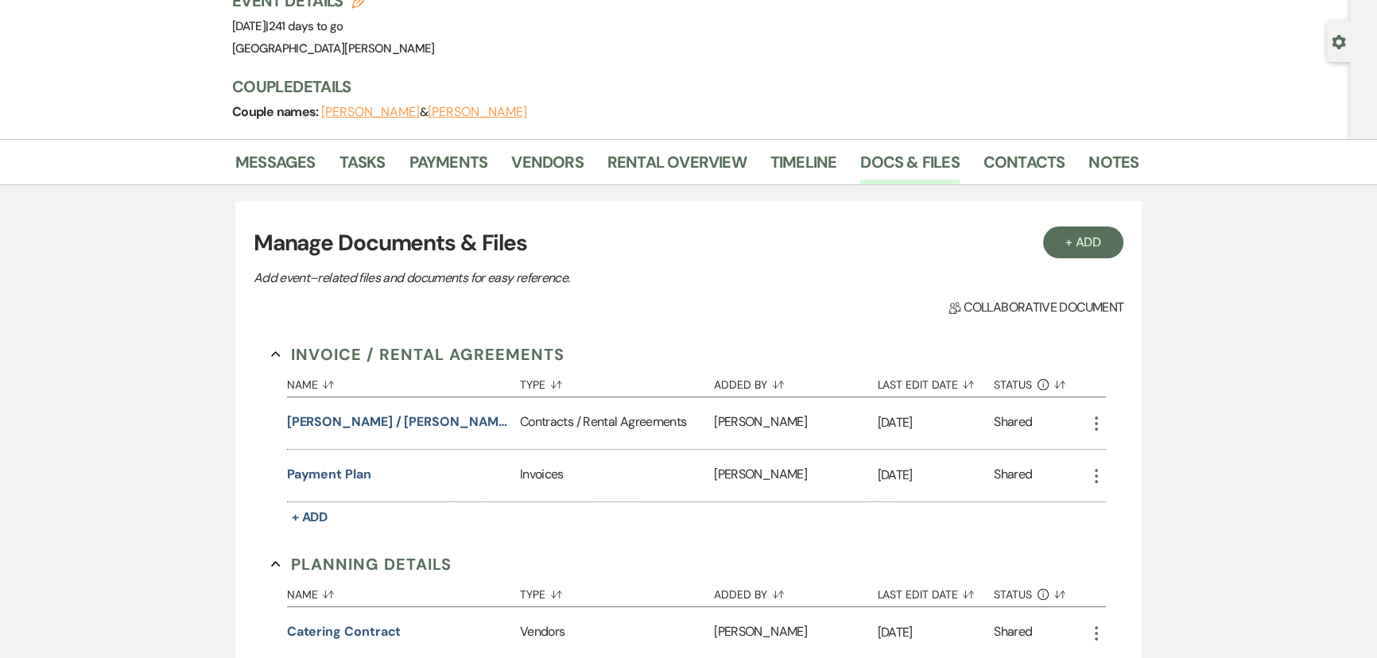
scroll to position [0, 0]
